Goal: Check status: Check status

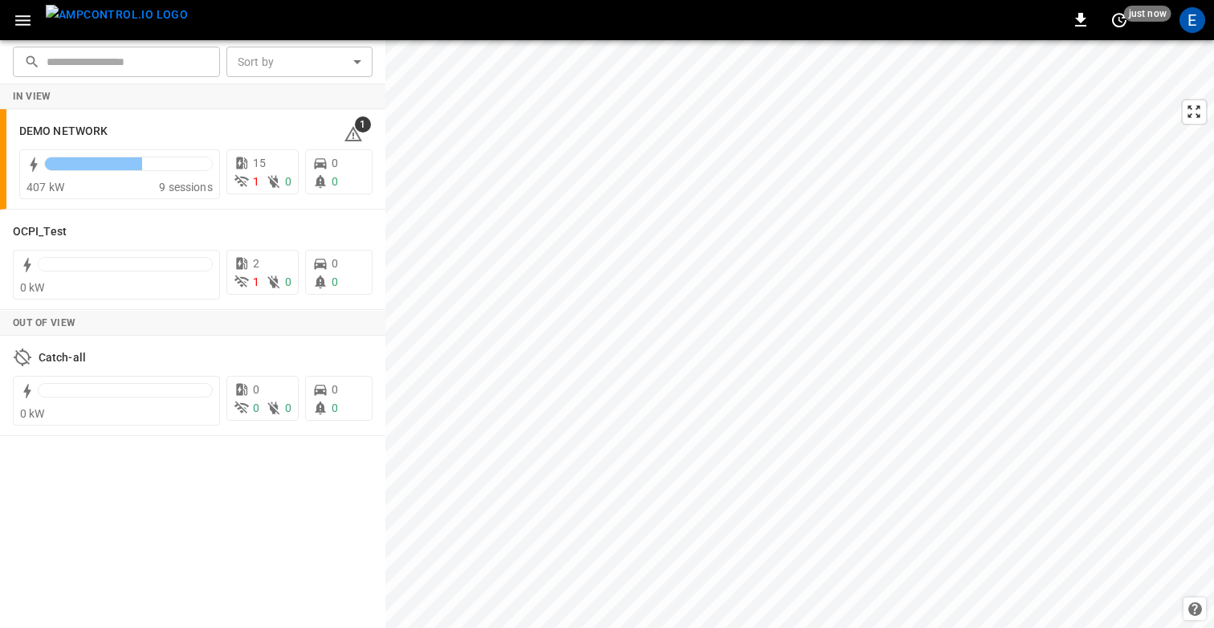
click at [17, 21] on icon "button" at bounding box center [23, 20] width 20 height 20
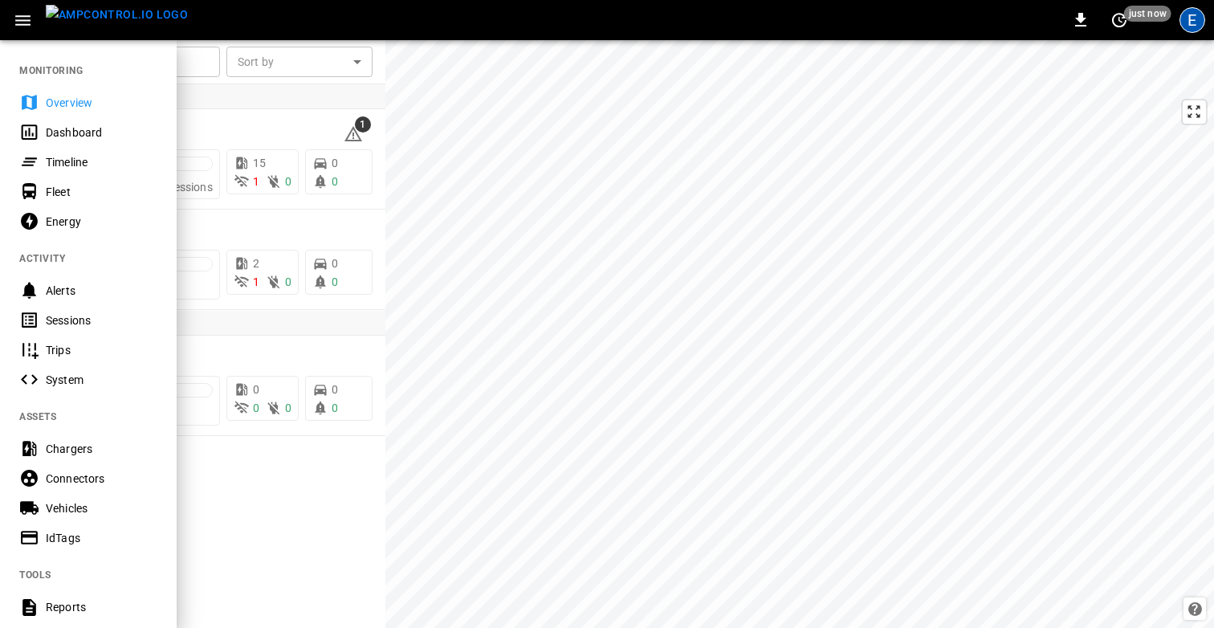
click at [1182, 13] on div "E" at bounding box center [1193, 20] width 26 height 26
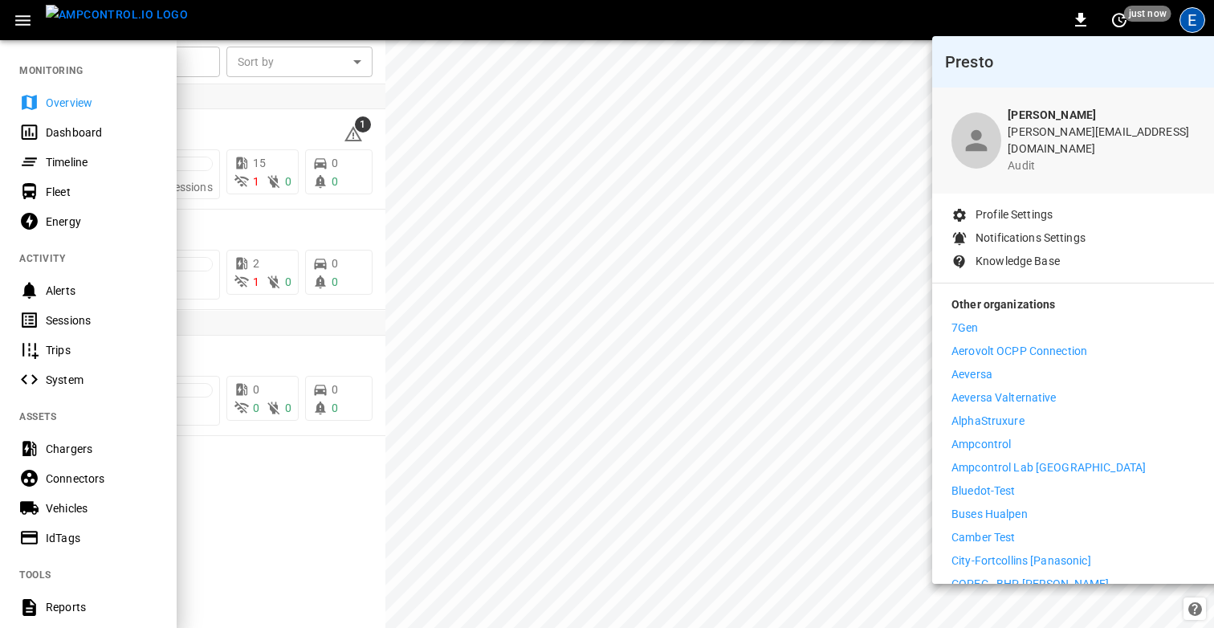
click at [304, 96] on div at bounding box center [607, 314] width 1214 height 628
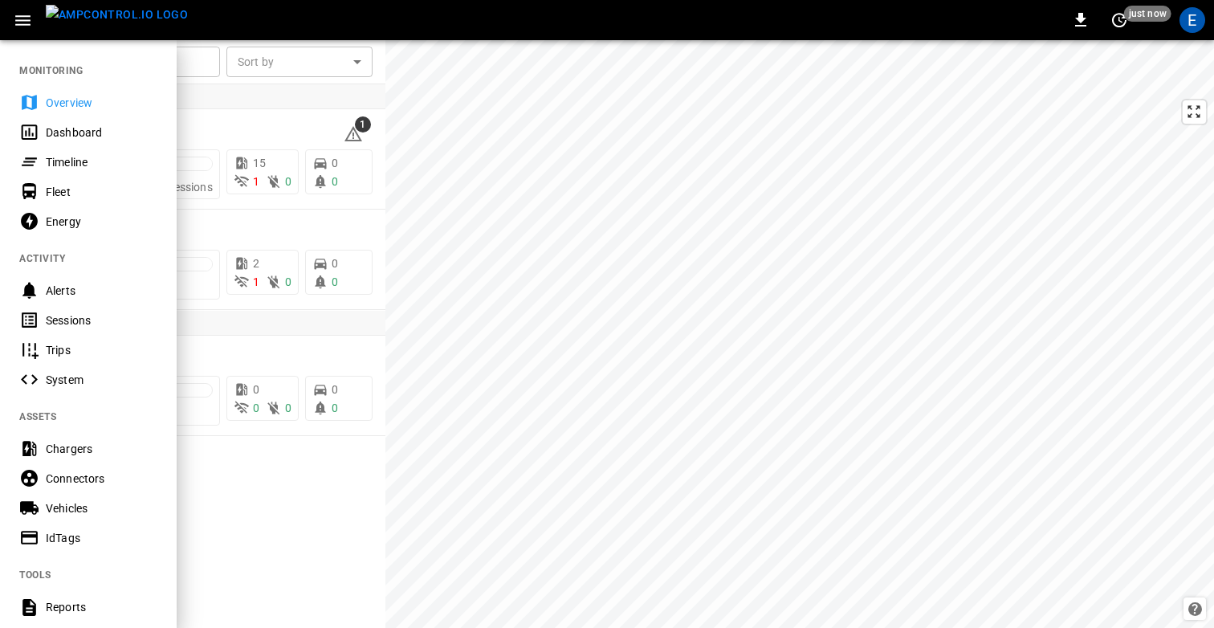
click at [245, 106] on div at bounding box center [607, 314] width 1214 height 628
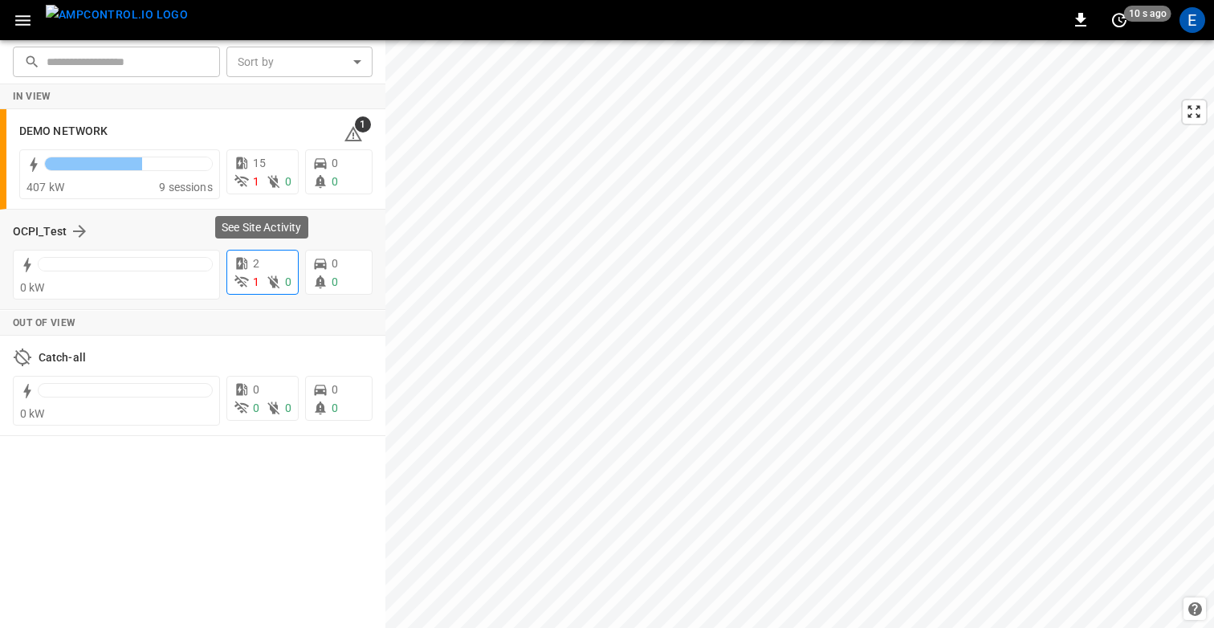
click at [270, 265] on div "2" at bounding box center [263, 263] width 58 height 17
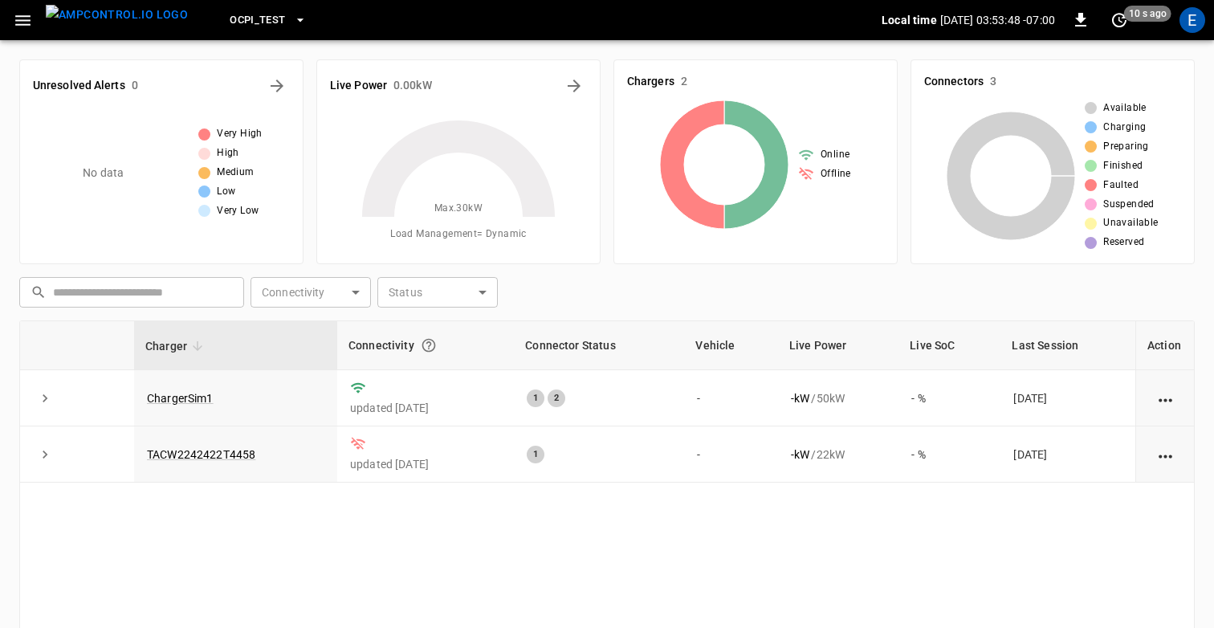
click at [606, 304] on div "​ ​ Connectivity ​ Connectivity Status ​ Status" at bounding box center [604, 289] width 1182 height 37
click at [20, 22] on icon "button" at bounding box center [23, 20] width 20 height 20
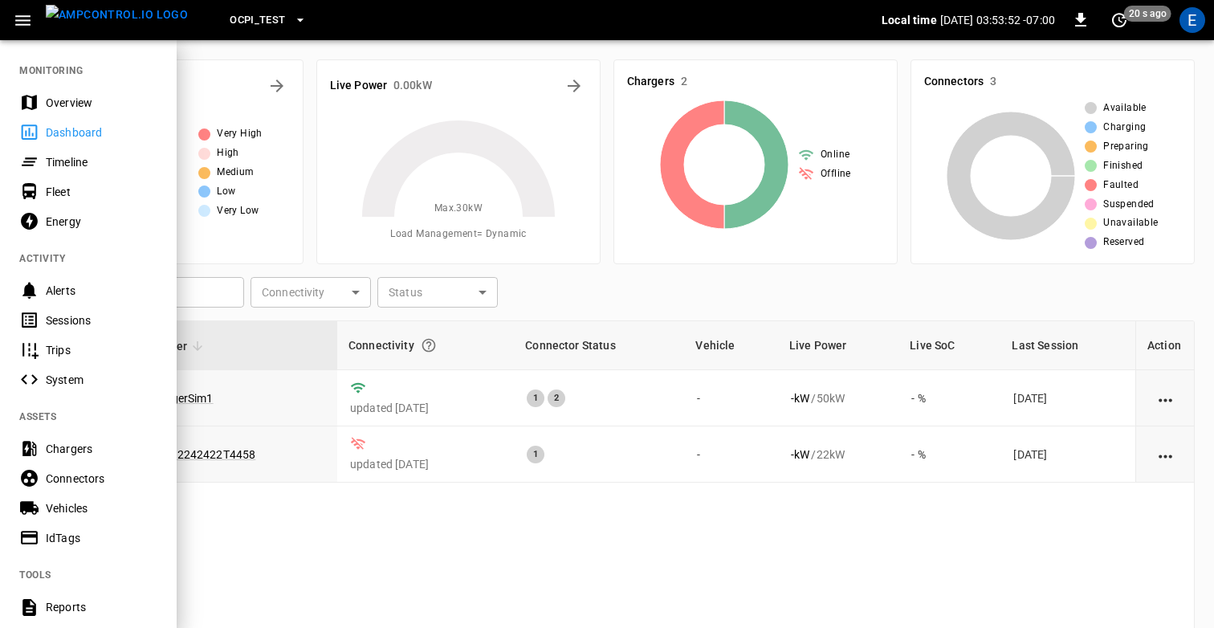
click at [83, 166] on div "Timeline" at bounding box center [102, 162] width 112 height 16
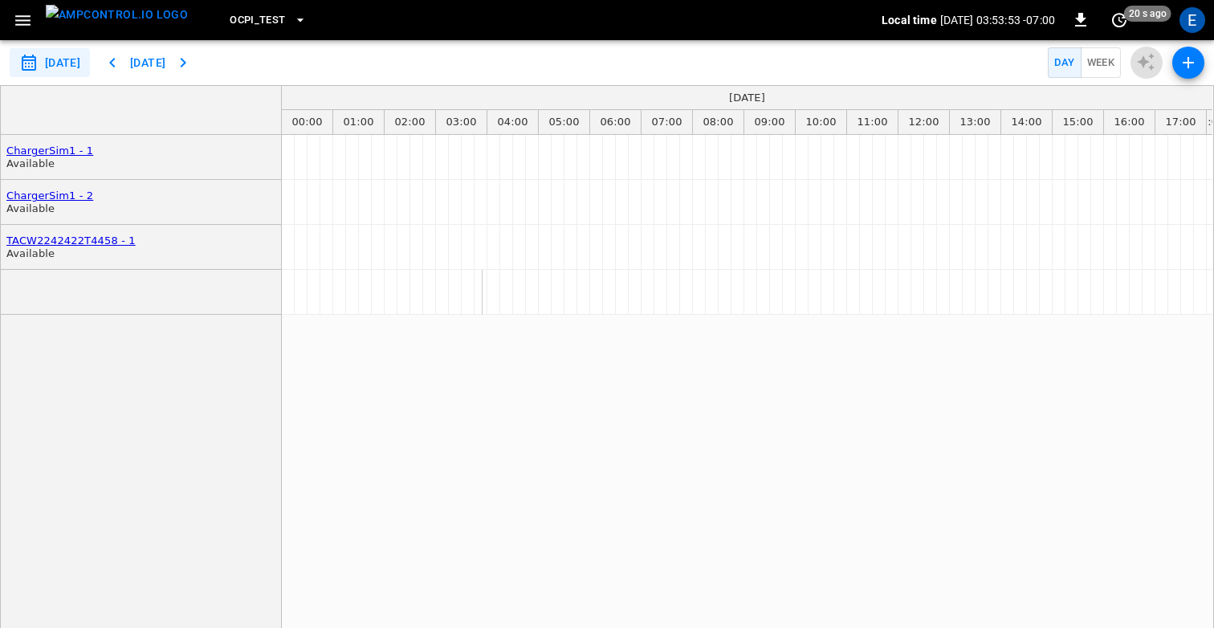
click at [15, 16] on icon "button" at bounding box center [22, 20] width 15 height 10
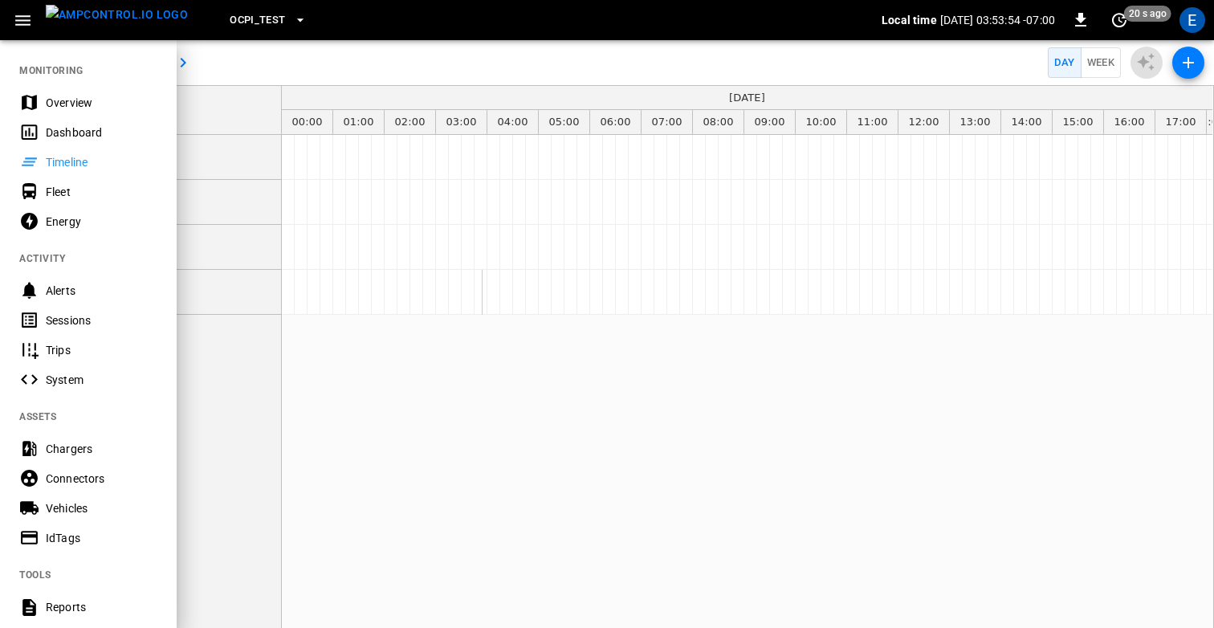
click at [73, 310] on div "Sessions" at bounding box center [88, 320] width 177 height 30
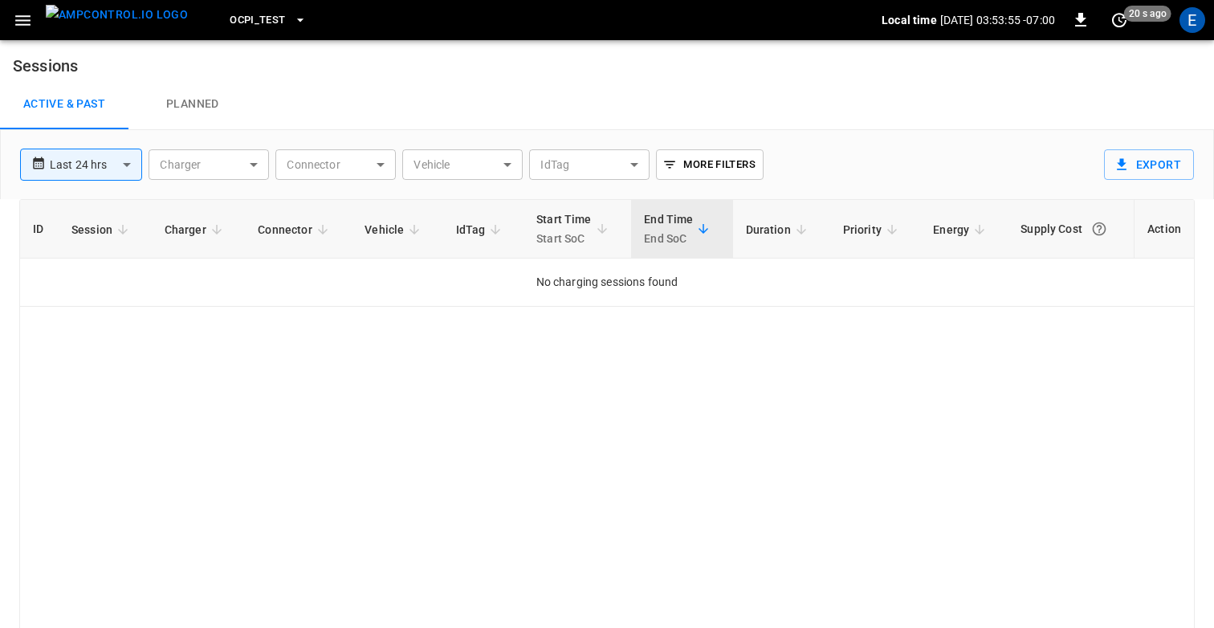
click at [92, 165] on body "**********" at bounding box center [607, 341] width 1214 height 682
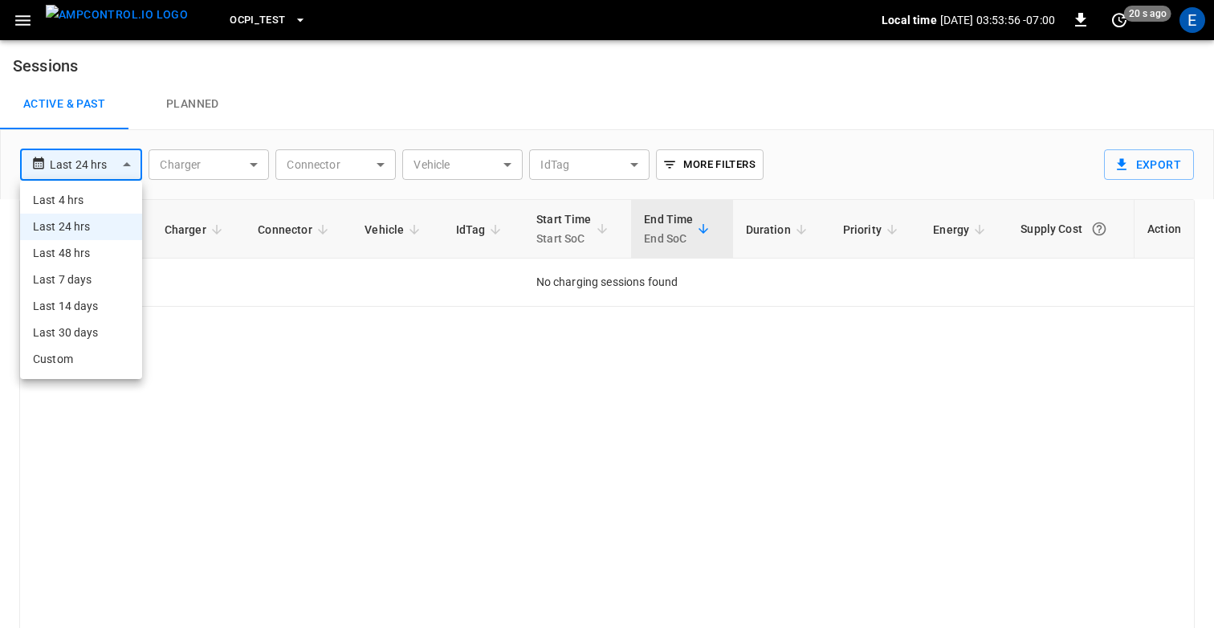
click at [90, 326] on li "Last 30 days" at bounding box center [81, 333] width 122 height 26
type input "**********"
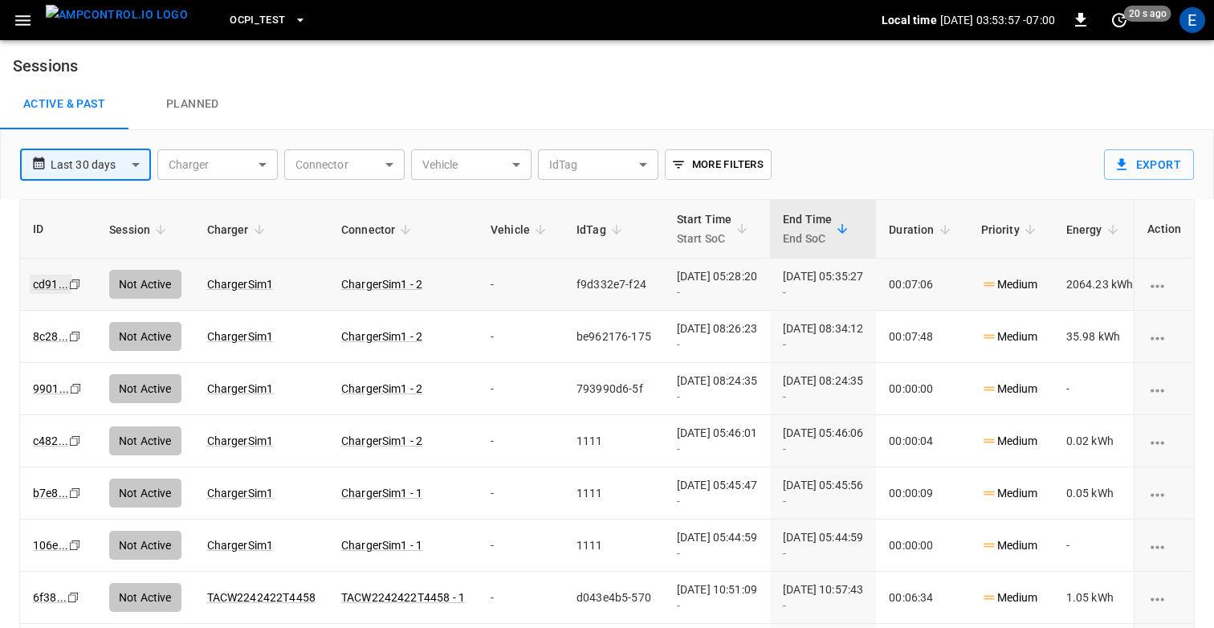
click at [42, 281] on link "cd91 ..." at bounding box center [51, 284] width 42 height 19
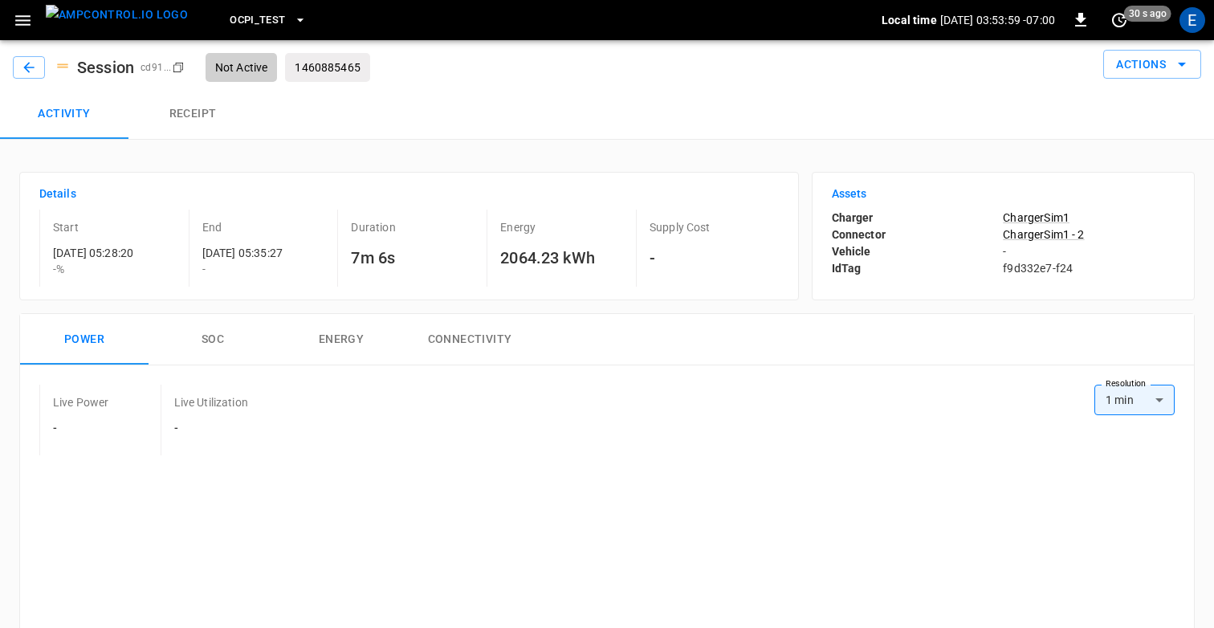
click at [198, 121] on button "Receipt" at bounding box center [192, 113] width 128 height 51
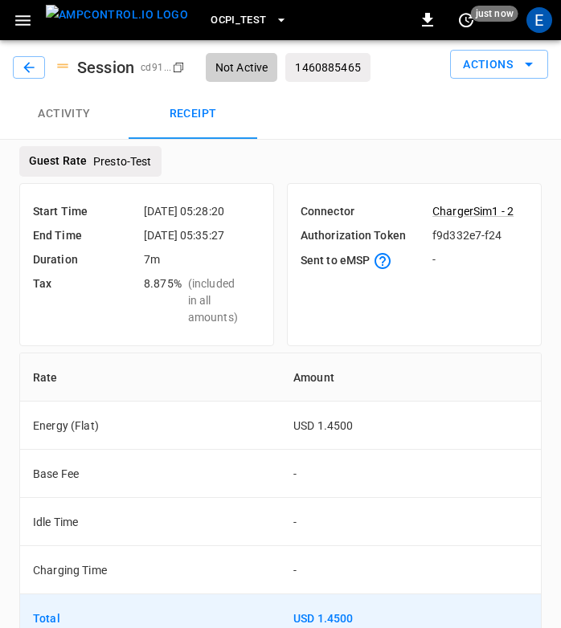
click at [279, 353] on div "Start Time 2025-10-09 05:28:20 End Time 2025-10-09 05:35:27 Duration 7m Tax 8.8…" at bounding box center [280, 265] width 522 height 176
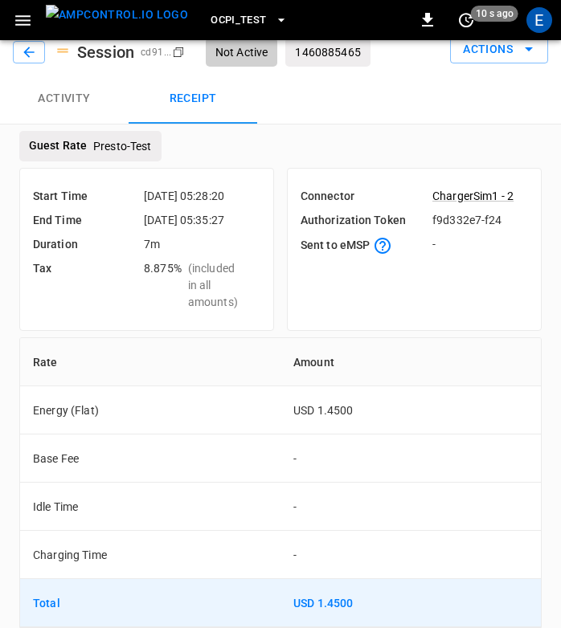
click at [328, 124] on div "Guest Rate Presto-Test Start Time 2025-10-09 05:28:20 End Time 2025-10-09 05:35…" at bounding box center [280, 375] width 561 height 503
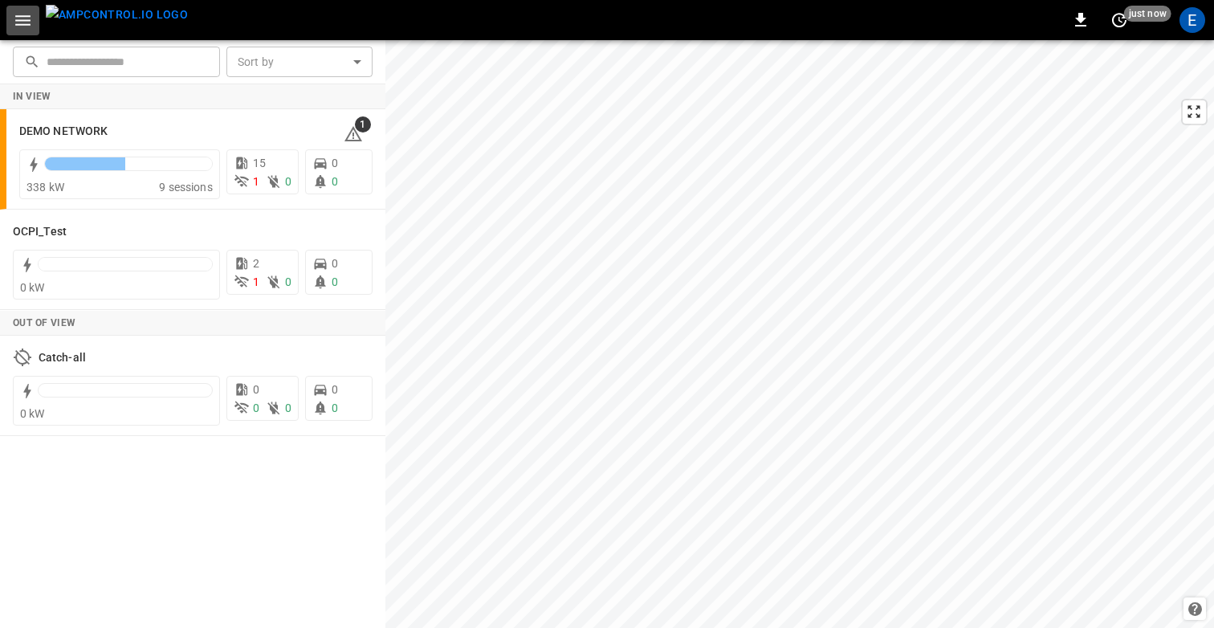
click at [17, 10] on icon "button" at bounding box center [23, 20] width 20 height 20
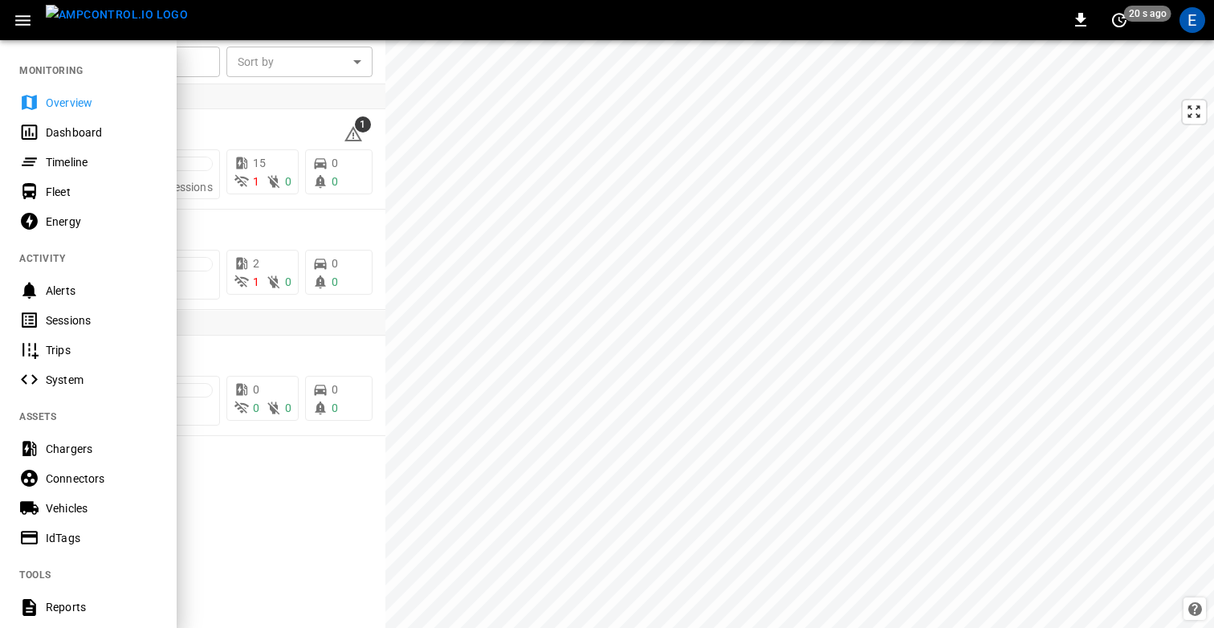
click at [69, 323] on div "Sessions" at bounding box center [102, 320] width 112 height 16
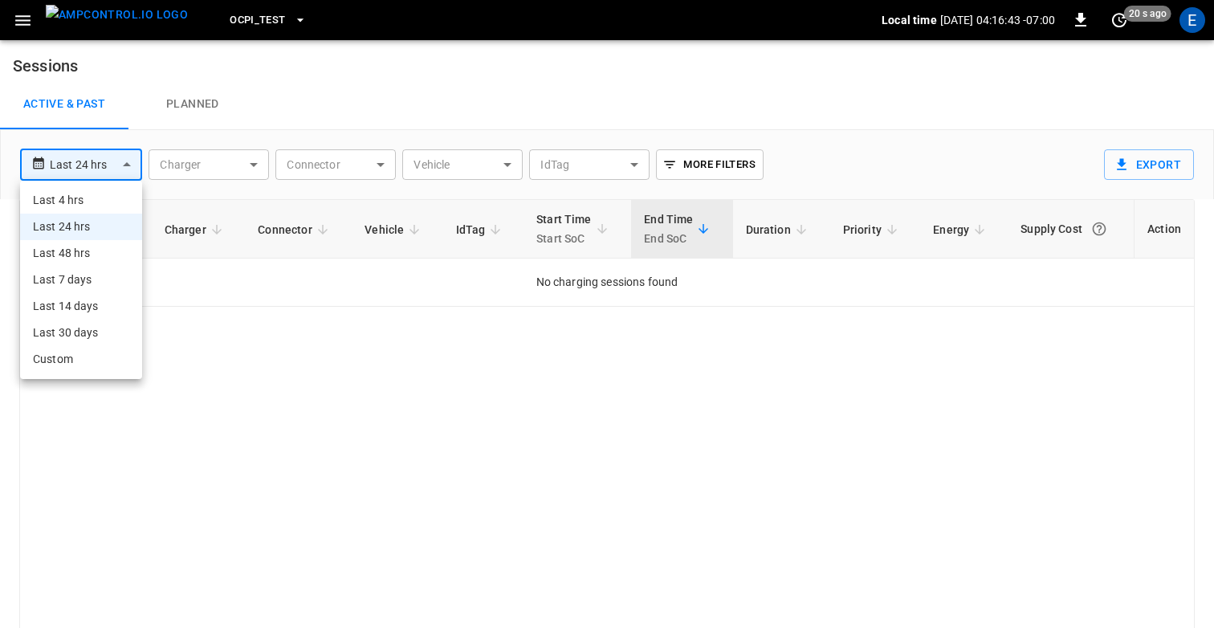
click at [96, 164] on body "**********" at bounding box center [607, 341] width 1214 height 682
click at [74, 335] on li "Last 30 days" at bounding box center [81, 333] width 122 height 26
type input "**********"
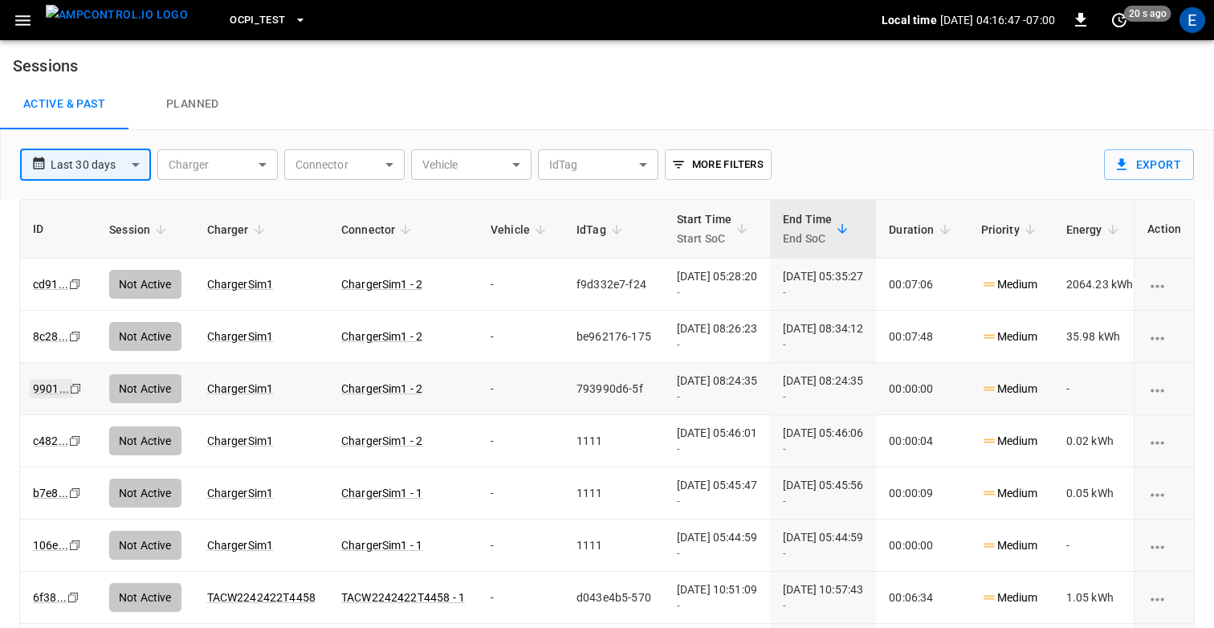
click at [43, 387] on link "9901 ..." at bounding box center [51, 388] width 43 height 19
click at [43, 442] on link "c482 ..." at bounding box center [51, 440] width 42 height 19
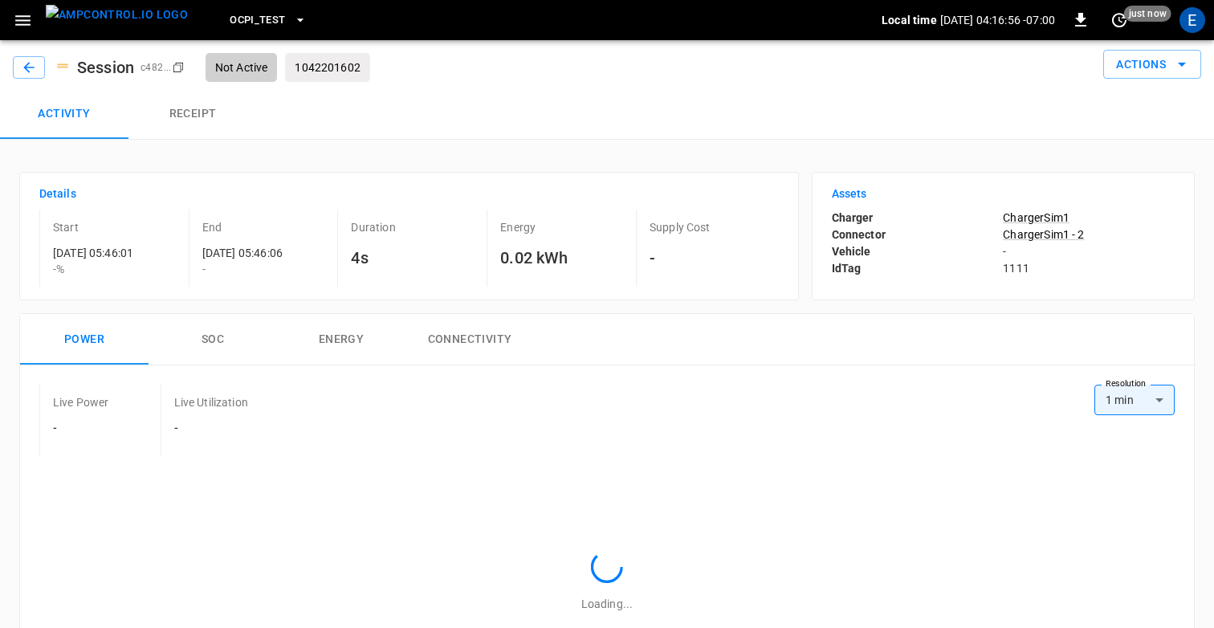
click at [202, 116] on button "Receipt" at bounding box center [192, 113] width 128 height 51
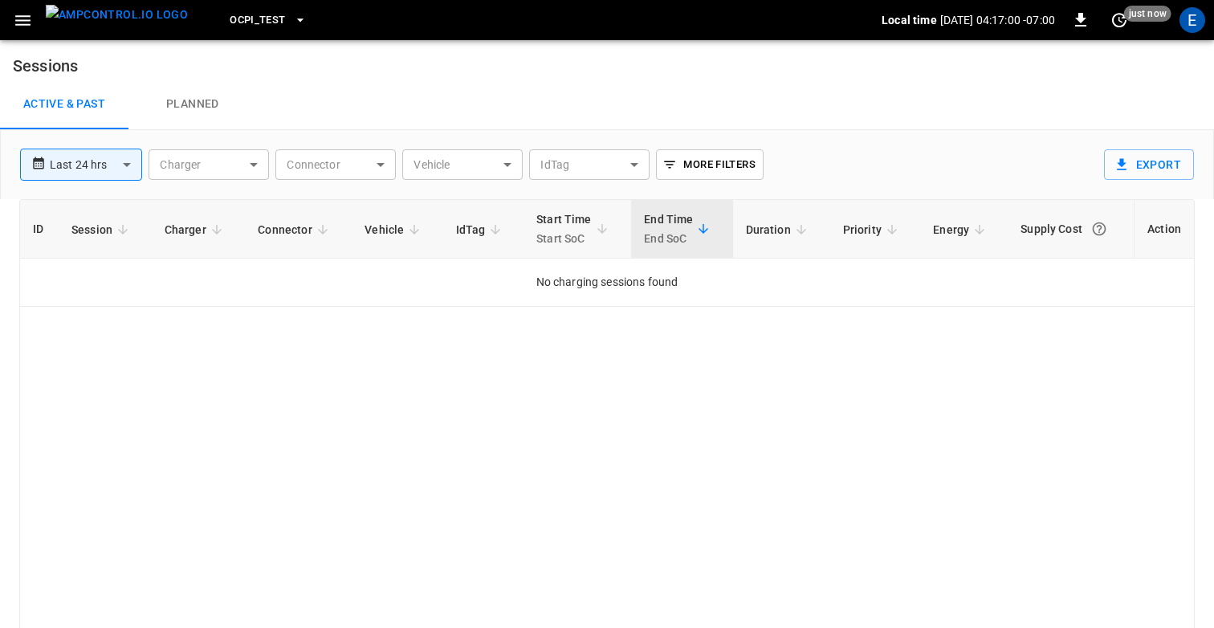
click at [76, 176] on body "**********" at bounding box center [607, 341] width 1214 height 682
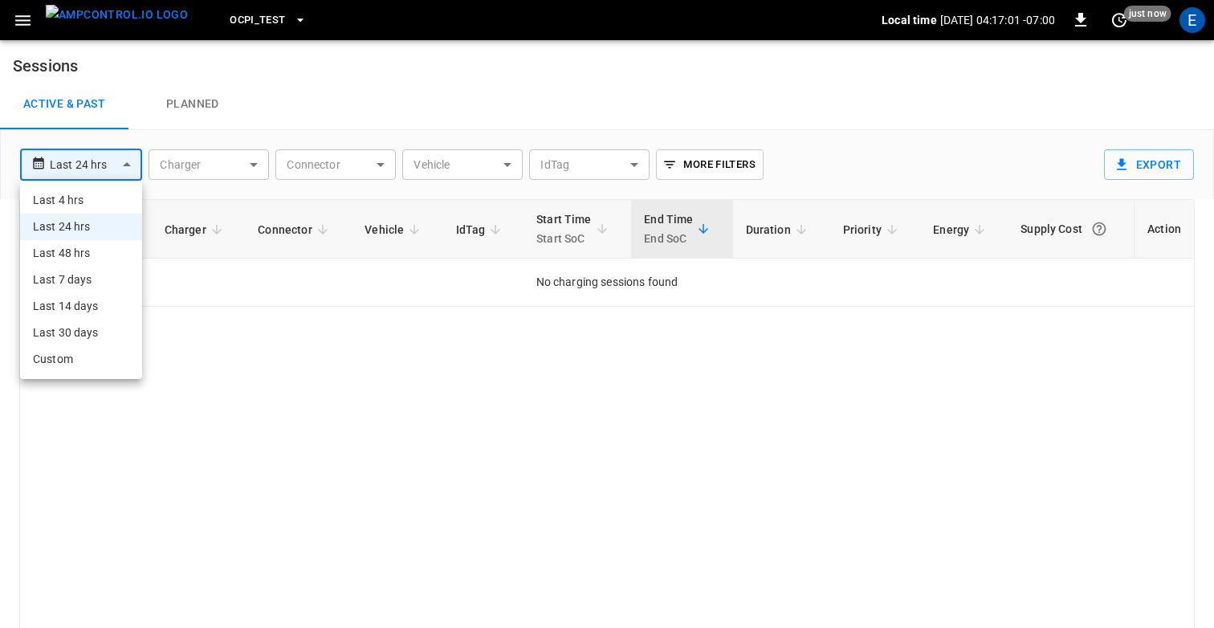
click at [75, 356] on li "Custom" at bounding box center [81, 359] width 122 height 26
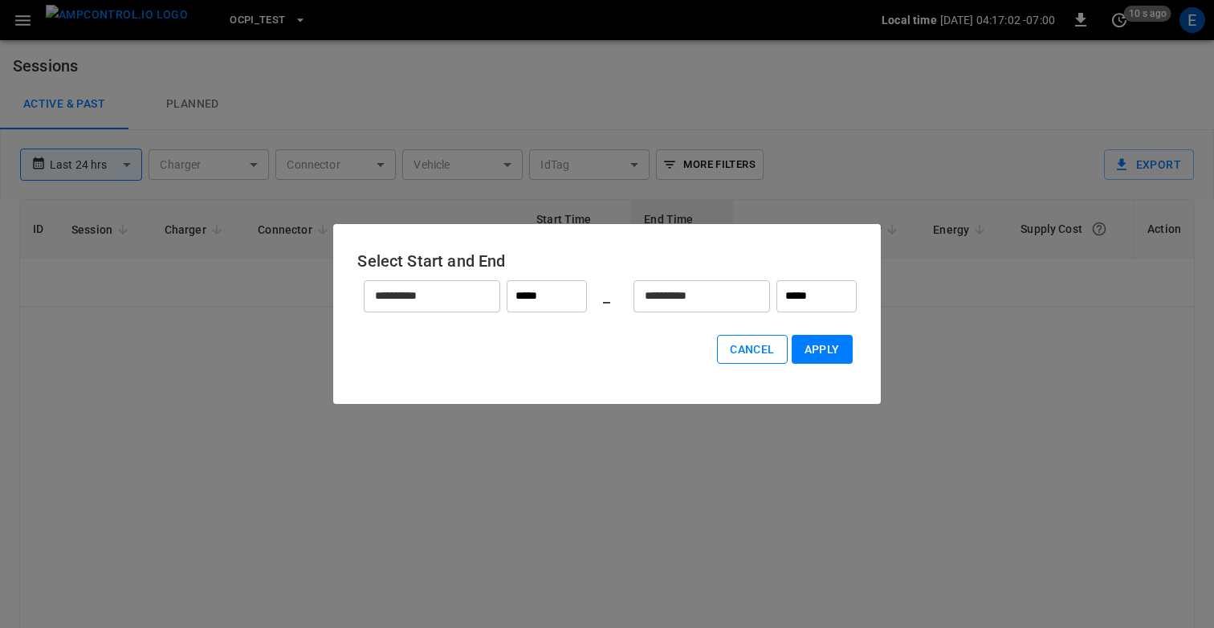
click at [763, 351] on button "Cancel" at bounding box center [752, 350] width 70 height 30
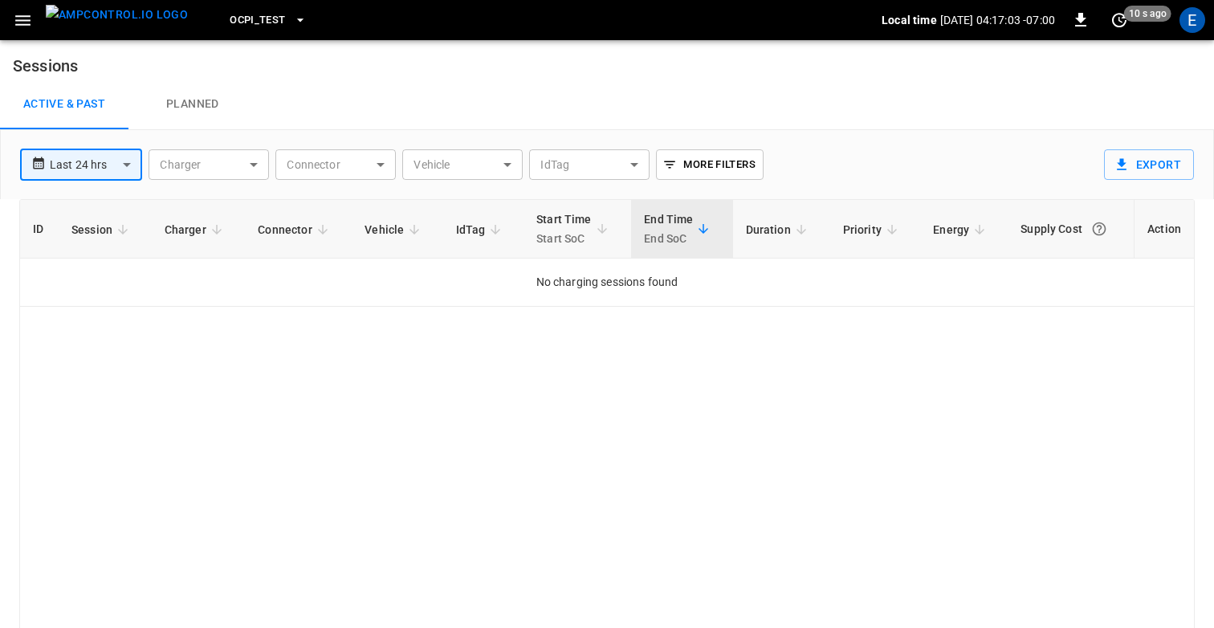
click at [79, 160] on body "**********" at bounding box center [607, 341] width 1214 height 682
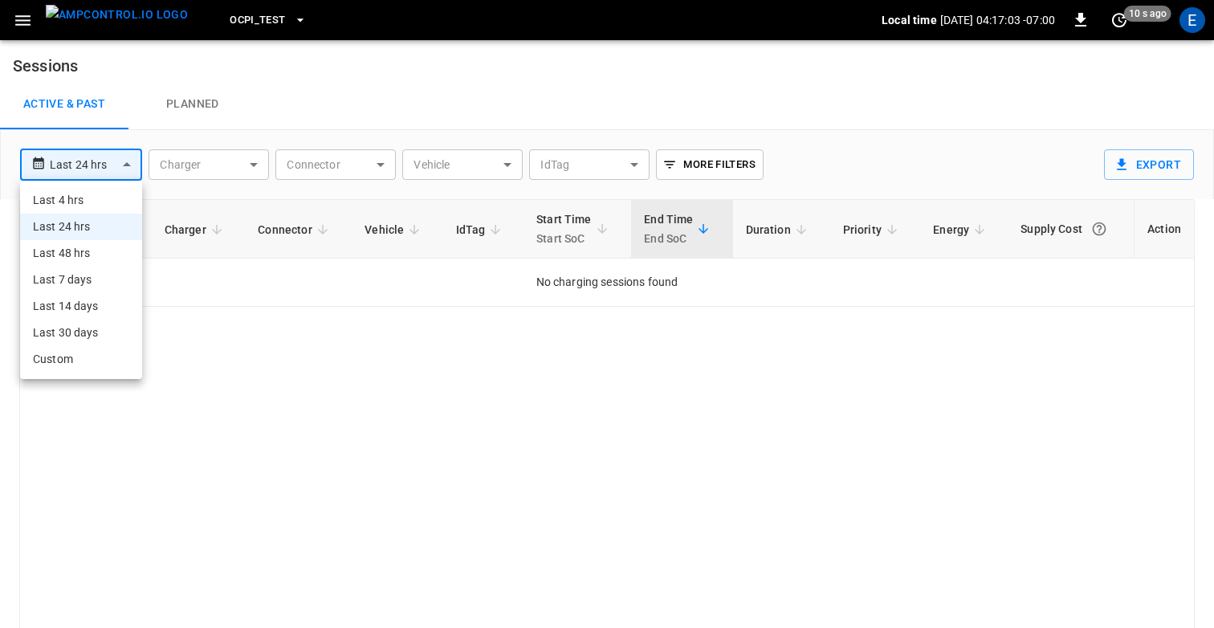
click at [93, 324] on li "Last 30 days" at bounding box center [81, 333] width 122 height 26
type input "**********"
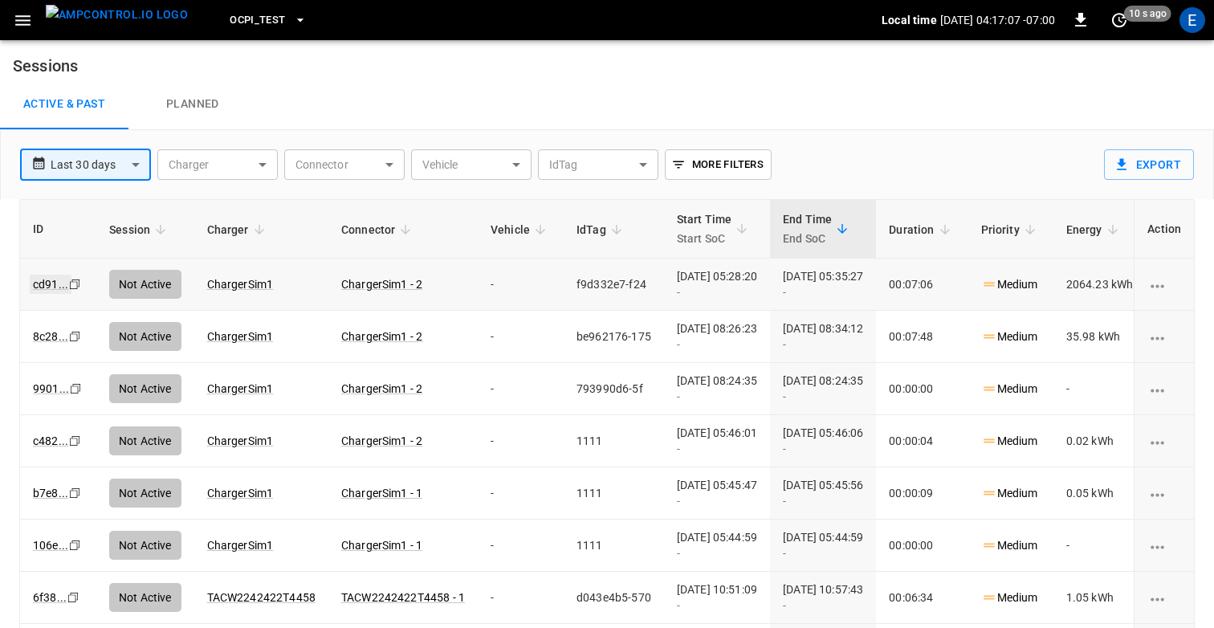
click at [44, 279] on link "cd91 ..." at bounding box center [51, 284] width 42 height 19
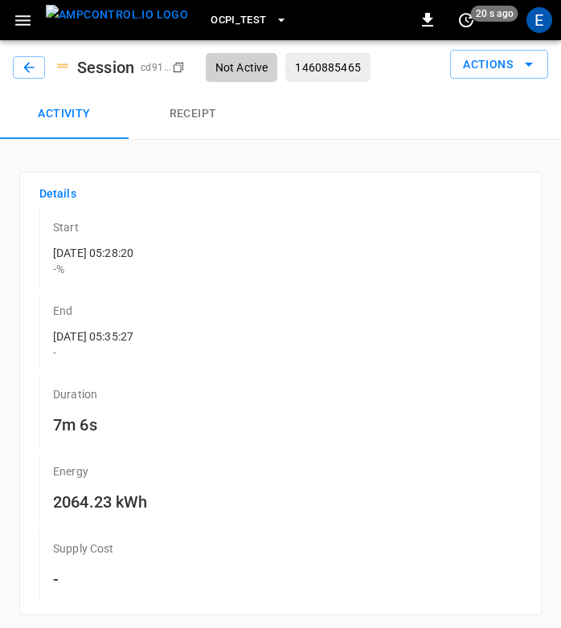
click at [353, 395] on p "Duration" at bounding box center [287, 394] width 468 height 16
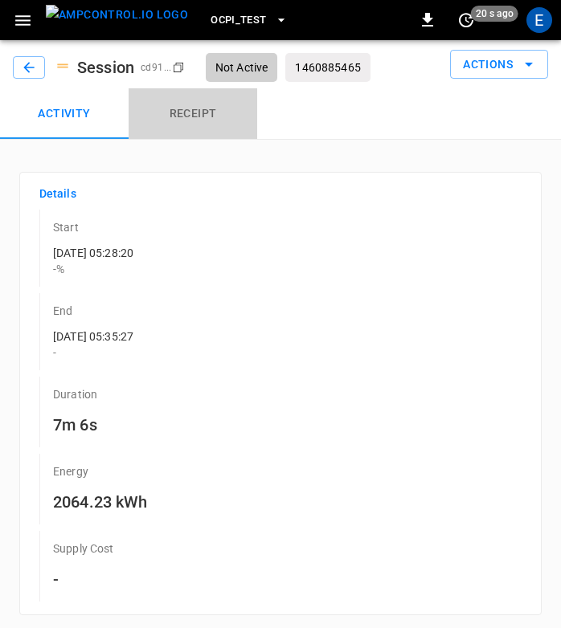
click at [188, 124] on button "Receipt" at bounding box center [192, 113] width 128 height 51
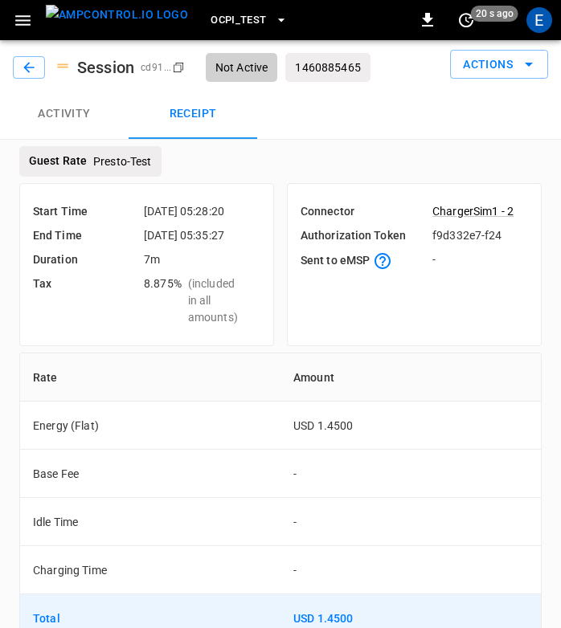
scroll to position [47, 0]
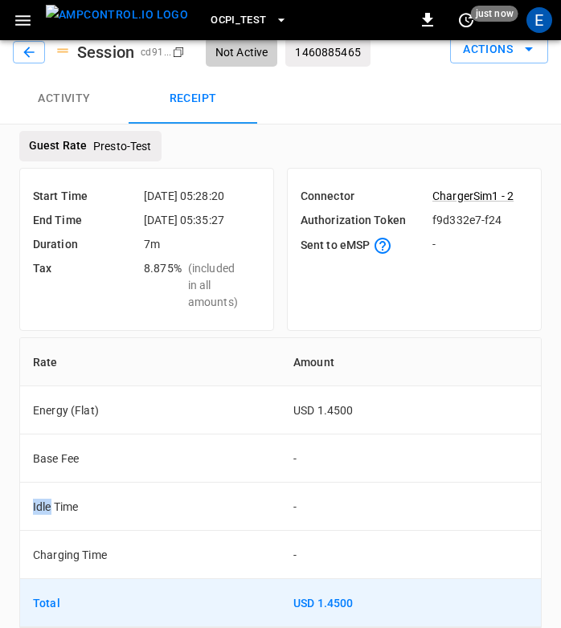
click at [278, 131] on div "Guest Rate Presto-Test Start Time 2025-10-09 05:28:20 End Time 2025-10-09 05:35…" at bounding box center [280, 379] width 561 height 497
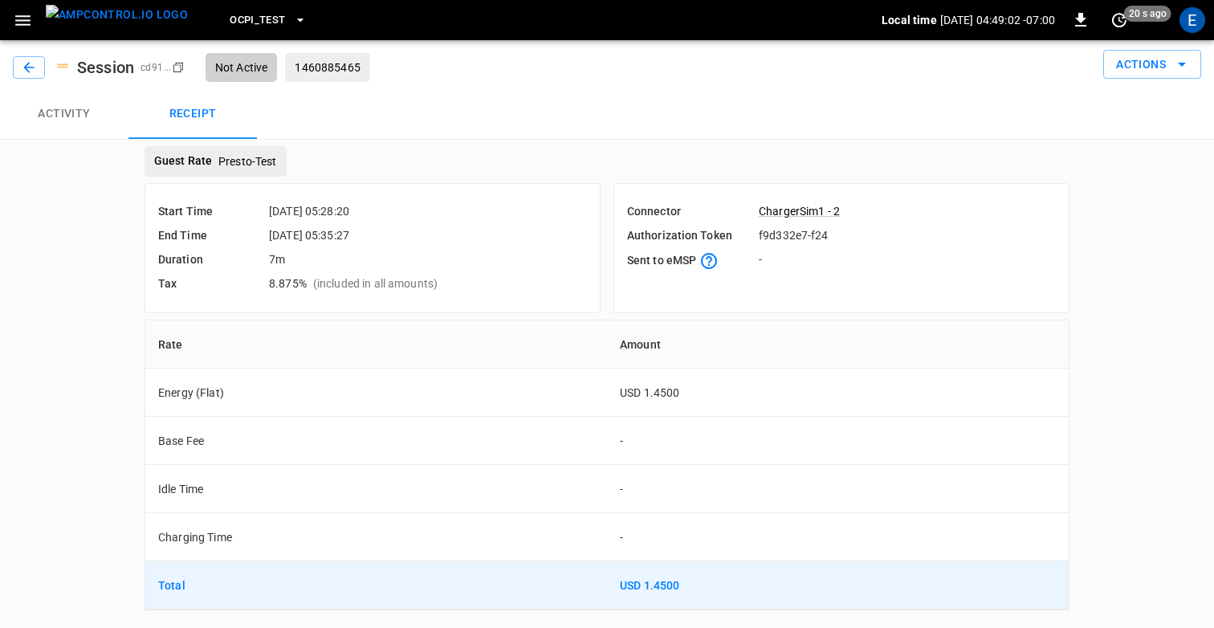
click at [452, 82] on div "Session cd91 ... Copy Not Active 1460885465 Actions" at bounding box center [607, 64] width 1214 height 48
click at [77, 231] on div "Guest Rate Presto-Test Start Time 2025-10-09 05:28:20 End Time 2025-10-09 05:35…" at bounding box center [607, 384] width 1214 height 451
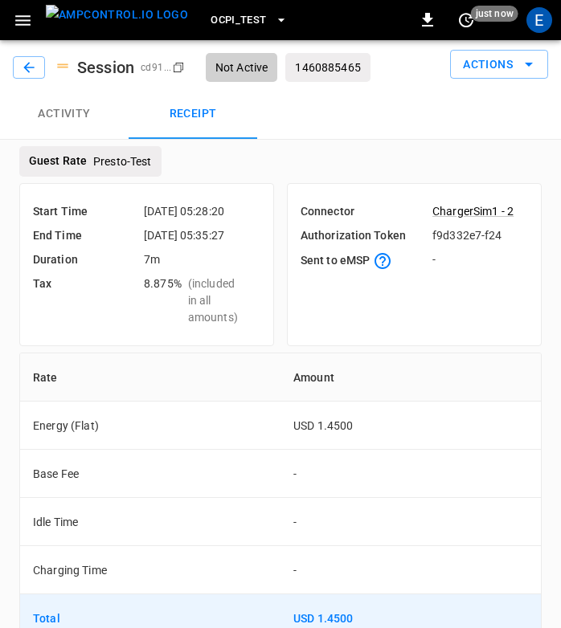
click at [164, 353] on div "Start Time 2025-10-09 05:28:20 End Time 2025-10-09 05:35:27 Duration 7m Tax 8.8…" at bounding box center [280, 265] width 522 height 176
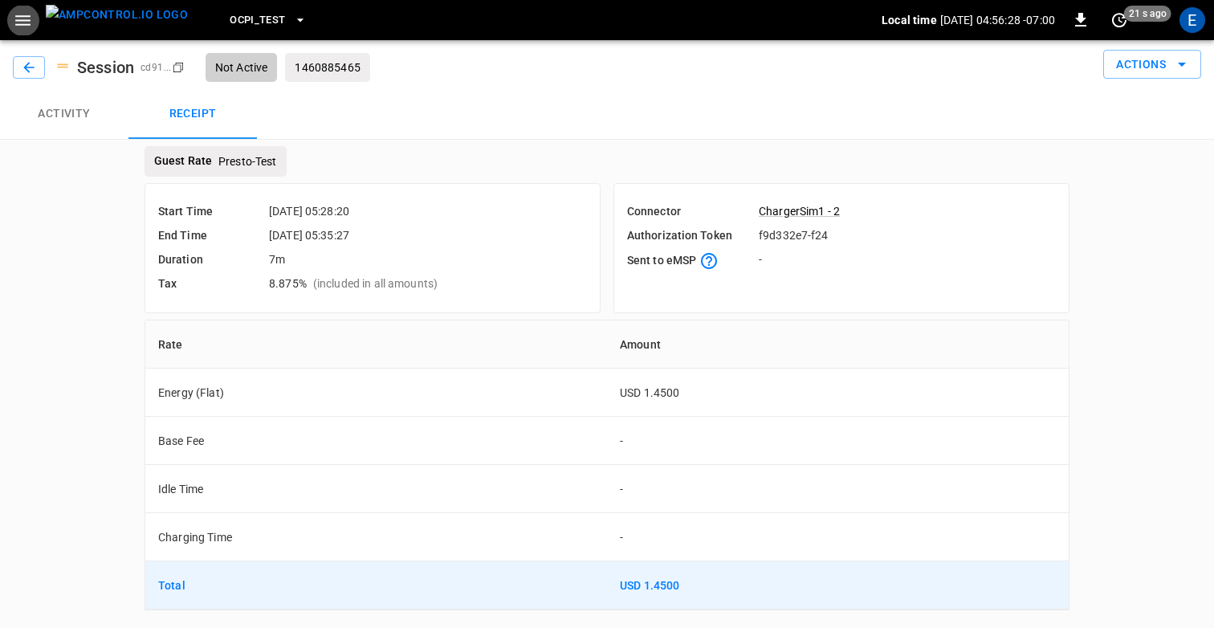
click at [620, 100] on div "Activity Receipt" at bounding box center [607, 113] width 1214 height 51
click at [20, 433] on div "Guest Rate Presto-Test Start Time 2025-10-09 05:28:20 End Time 2025-10-09 05:35…" at bounding box center [607, 384] width 1214 height 451
click at [479, 121] on div "Activity Receipt" at bounding box center [607, 113] width 1214 height 51
